Goal: Task Accomplishment & Management: Complete application form

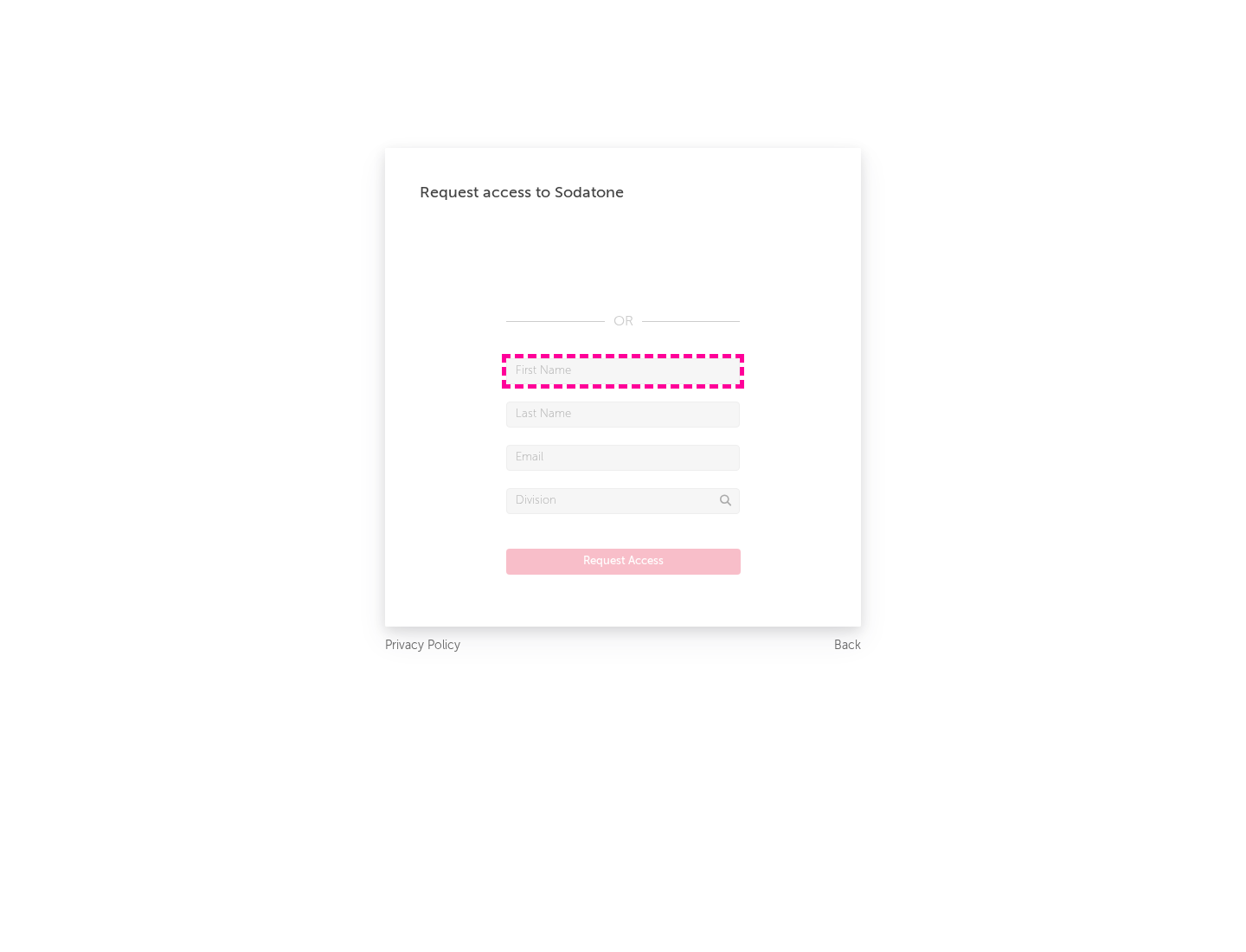
click at [623, 371] on input "text" at bounding box center [623, 371] width 234 height 26
type input "[PERSON_NAME]"
click at [623, 414] on input "text" at bounding box center [623, 414] width 234 height 26
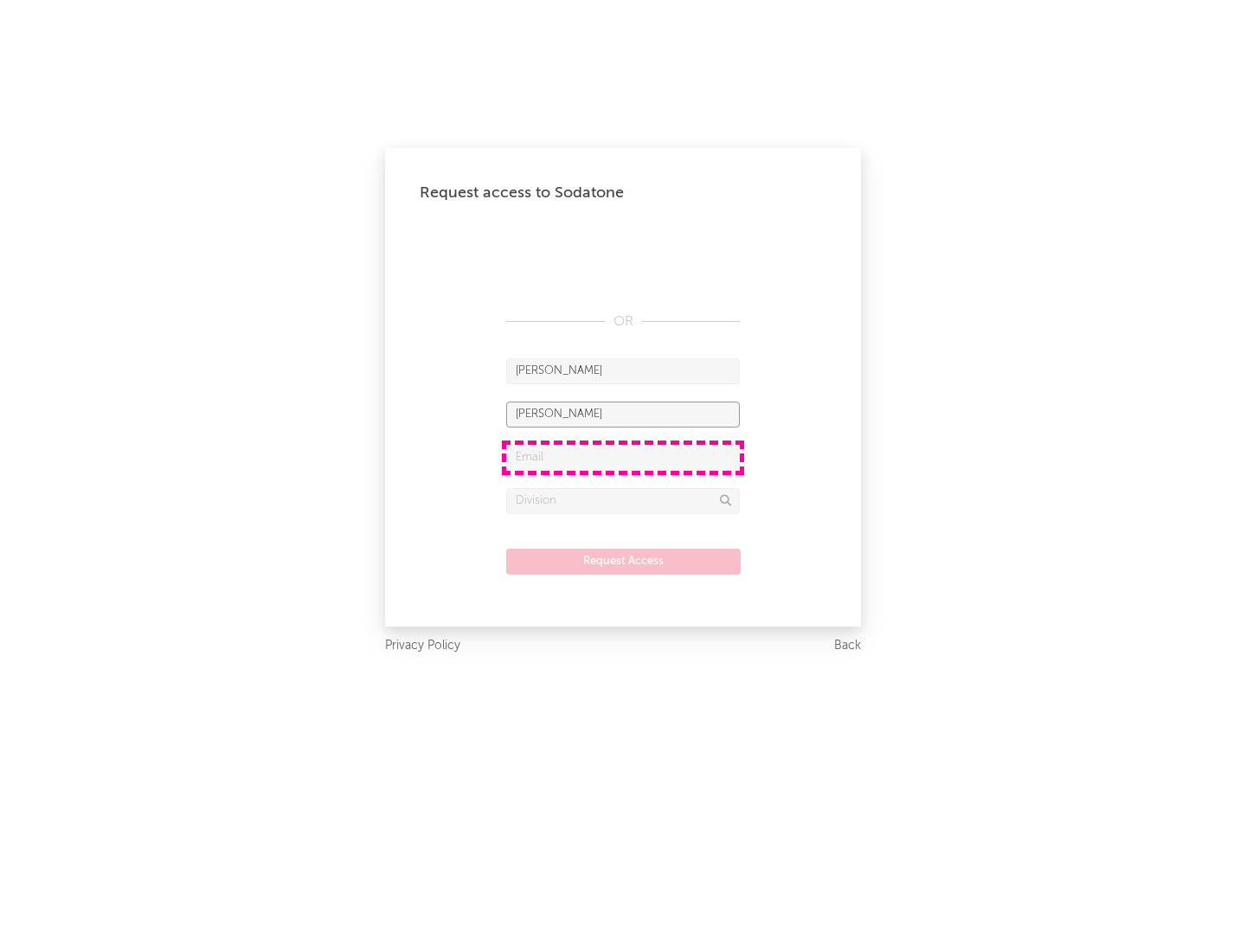
type input "[PERSON_NAME]"
click at [623, 457] on input "text" at bounding box center [623, 457] width 234 height 26
type input "[EMAIL_ADDRESS][DOMAIN_NAME]"
click at [623, 501] on input "text" at bounding box center [623, 501] width 234 height 26
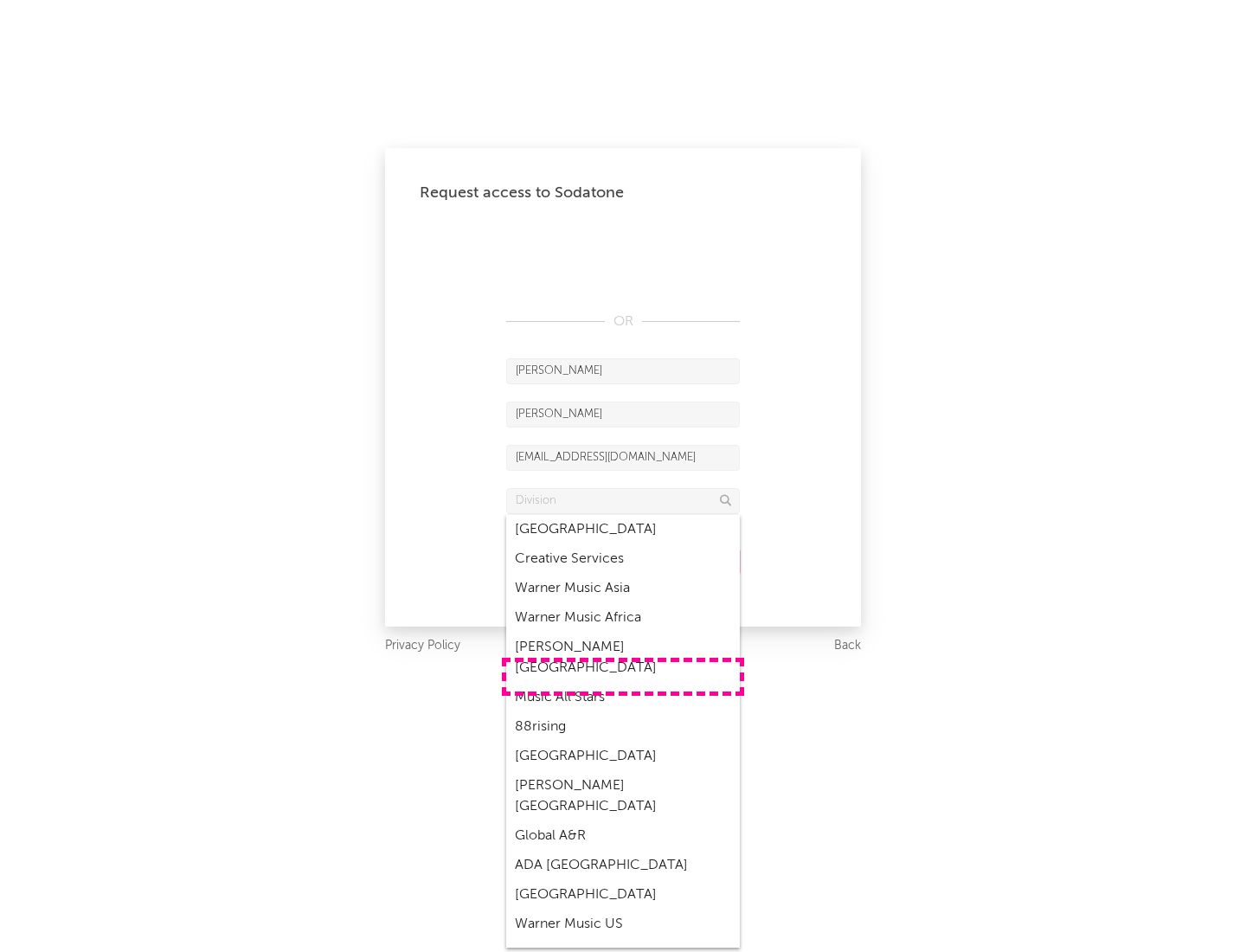
click at [623, 683] on div "Music All Stars" at bounding box center [623, 697] width 234 height 30
type input "Music All Stars"
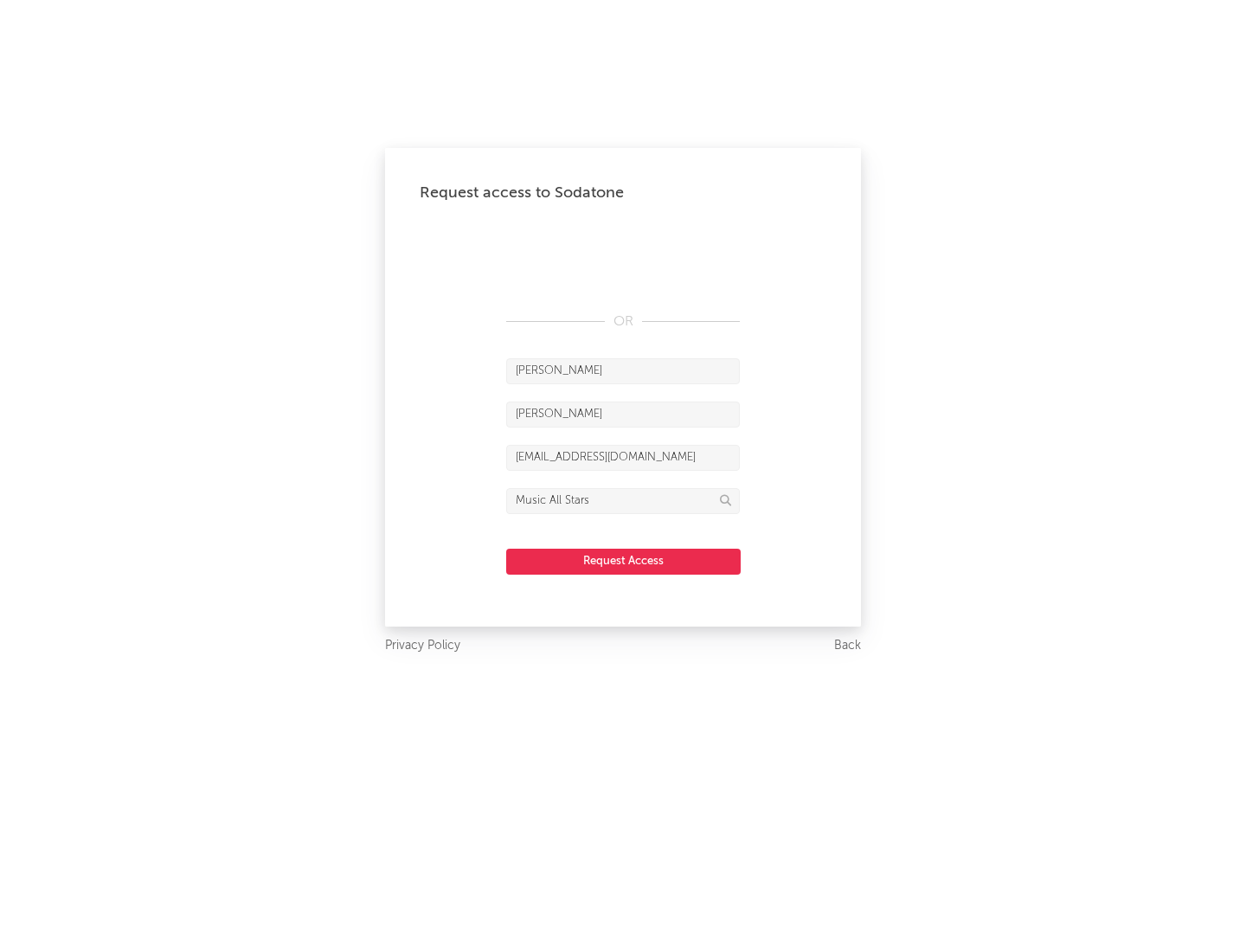
click at [623, 561] on button "Request Access" at bounding box center [623, 562] width 235 height 26
